Goal: Find specific page/section: Find specific page/section

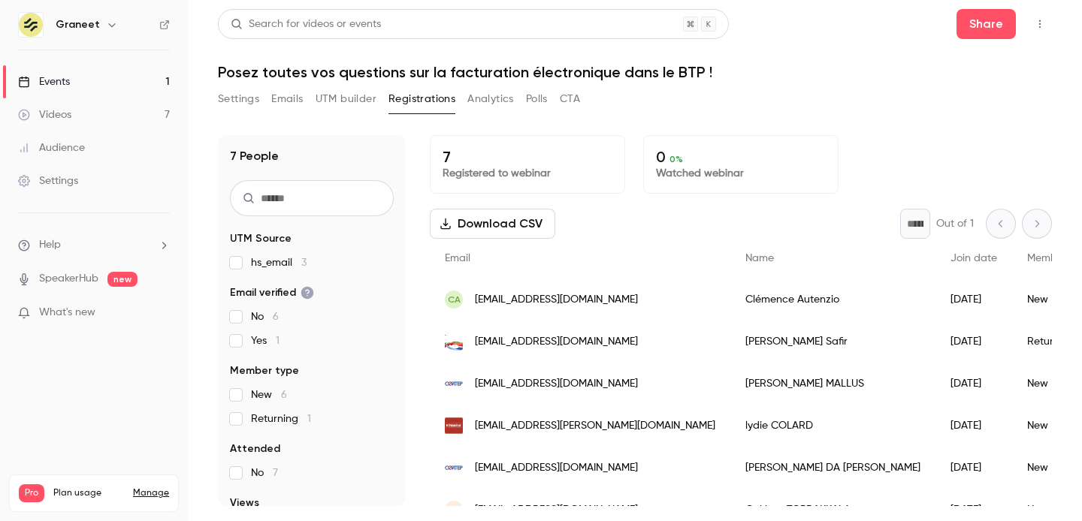
click at [626, 121] on div "7 People UTM Source hs_email 3 Email verified No 6 Yes 1 Member type New 6 Retu…" at bounding box center [635, 311] width 834 height 389
